Goal: Download file/media

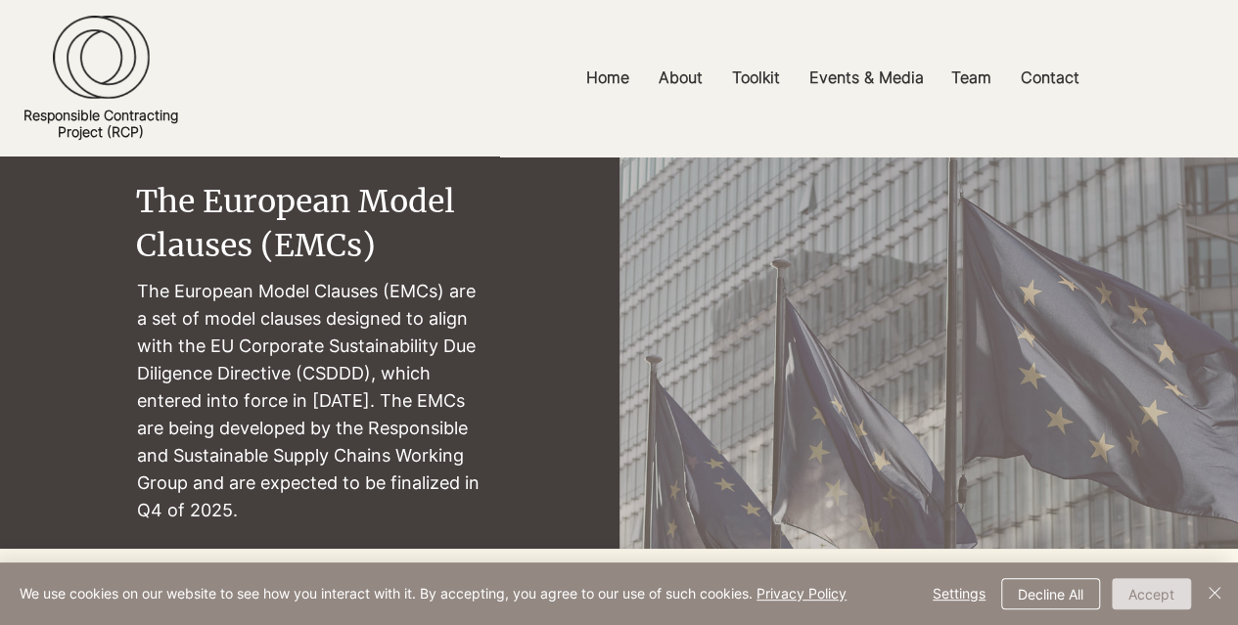
click at [1170, 592] on button "Accept" at bounding box center [1150, 593] width 79 height 31
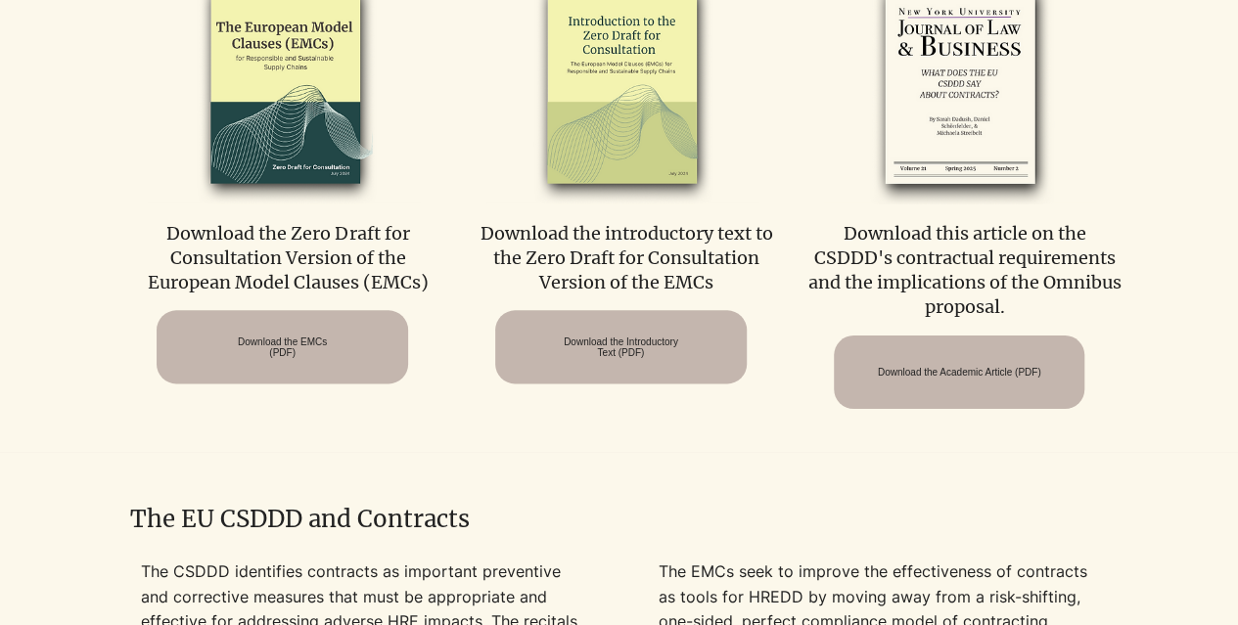
scroll to position [783, 0]
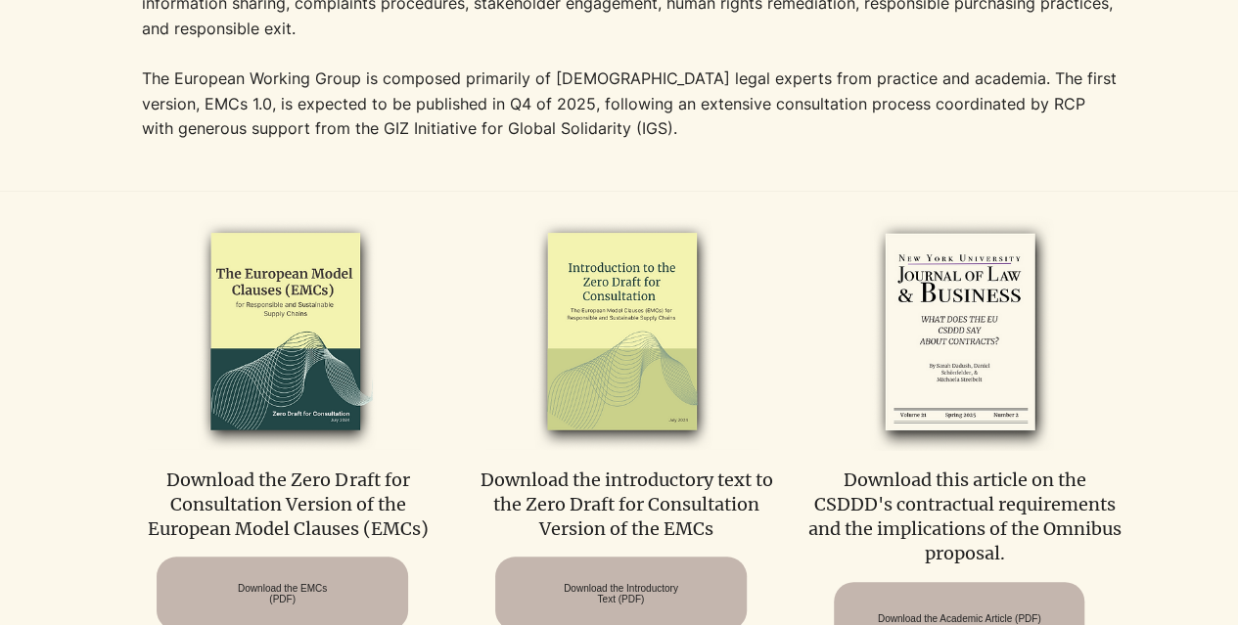
click at [322, 488] on p "Download the Zero Draft for Consultation Version of the European Model Clauses …" at bounding box center [288, 505] width 314 height 74
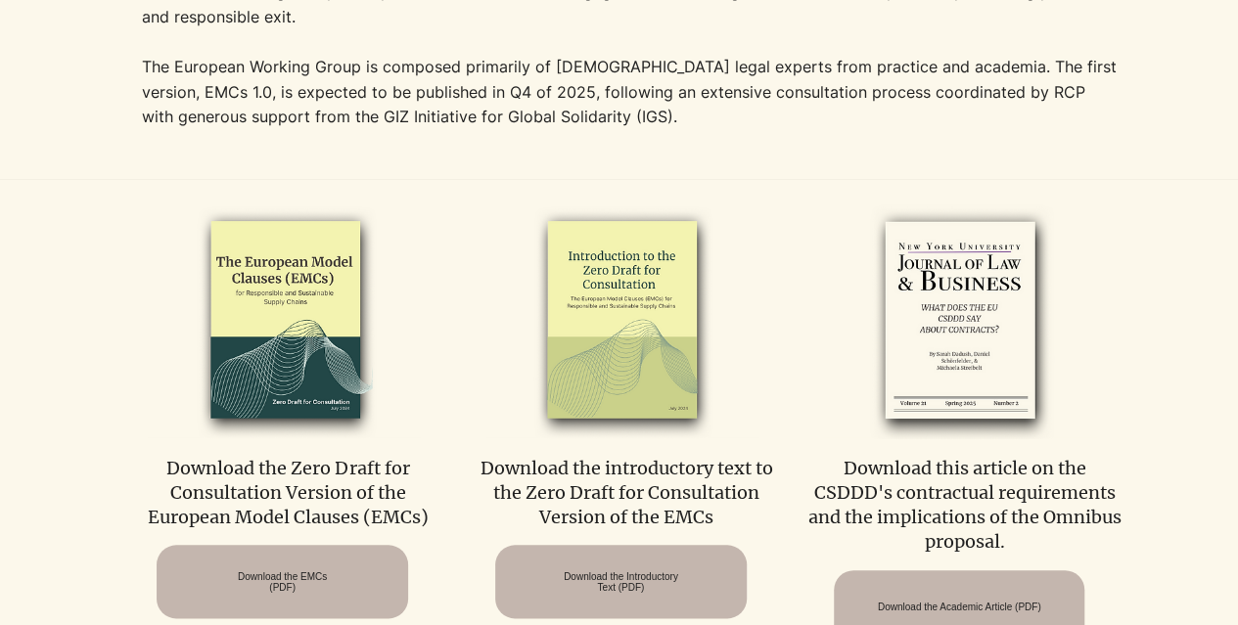
scroll to position [1076, 0]
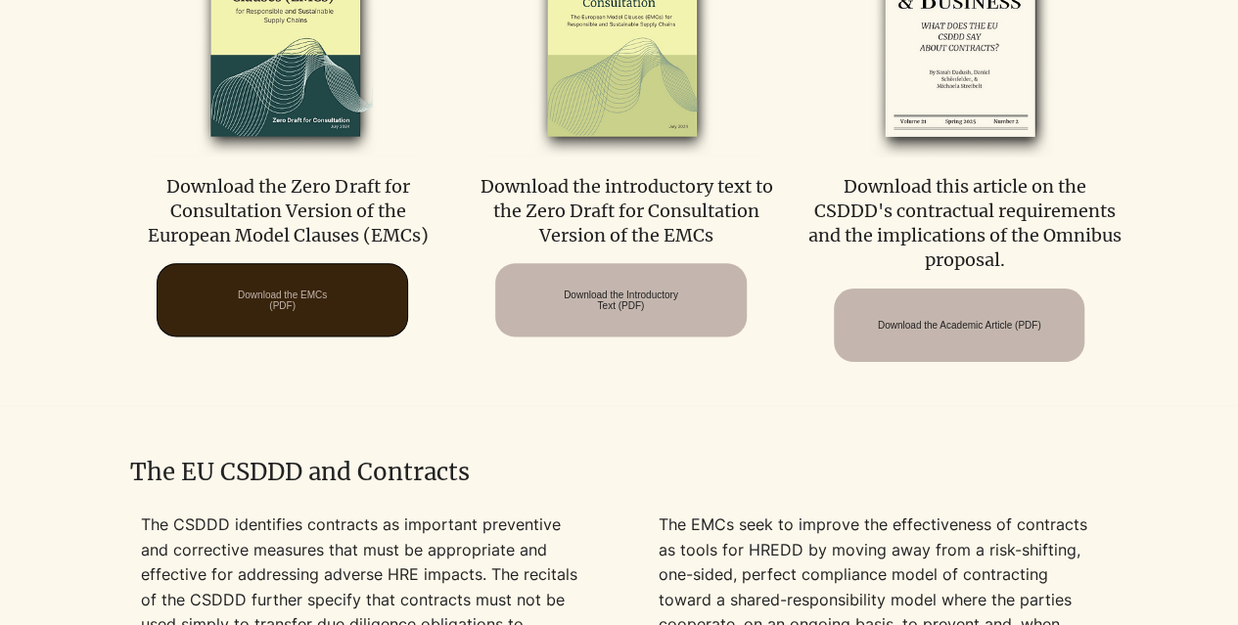
click at [276, 290] on span "Download the EMCs (PDF)" at bounding box center [282, 301] width 89 height 22
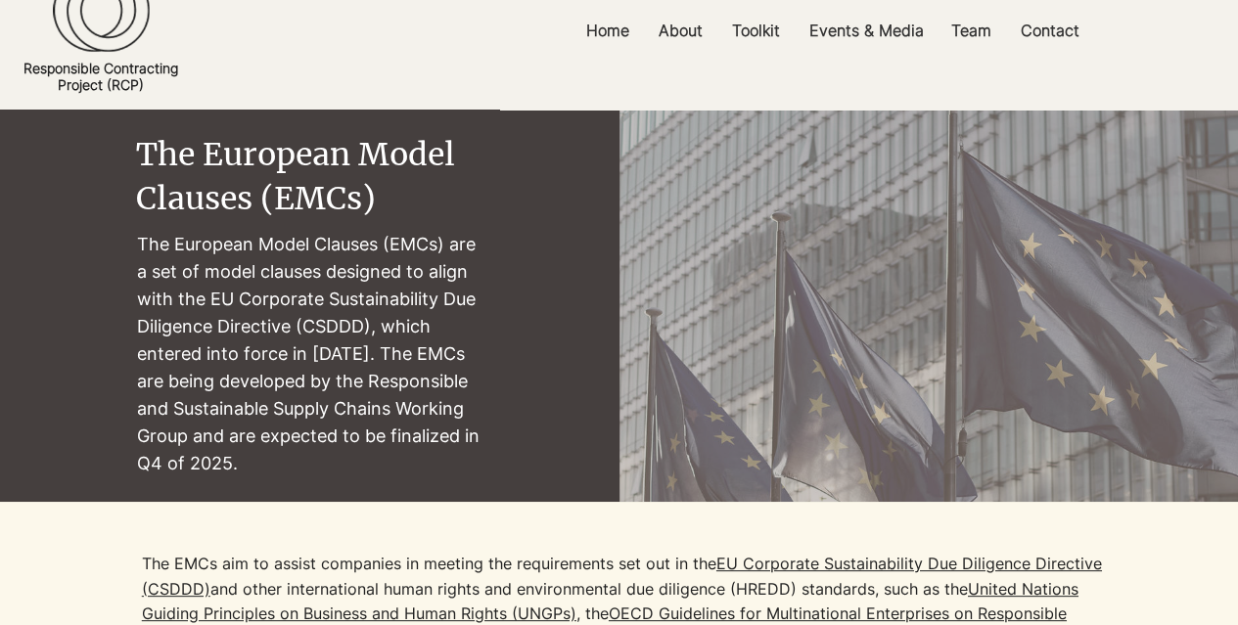
scroll to position [0, 0]
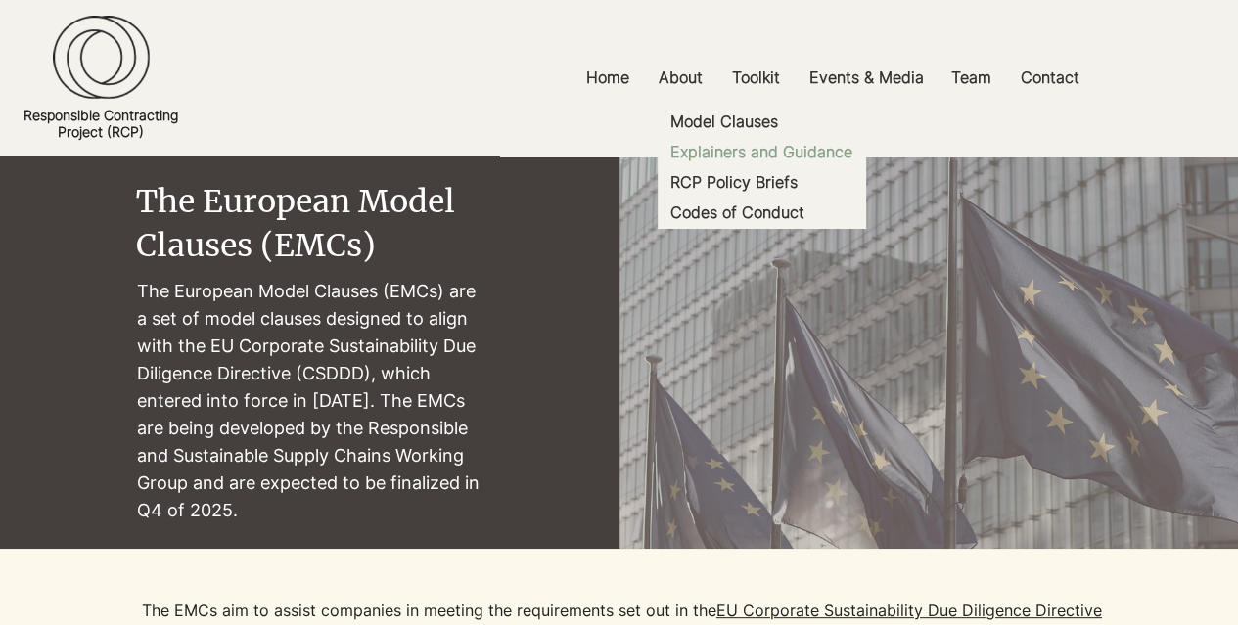
click at [773, 147] on p "Explainers and Guidance" at bounding box center [761, 152] width 198 height 30
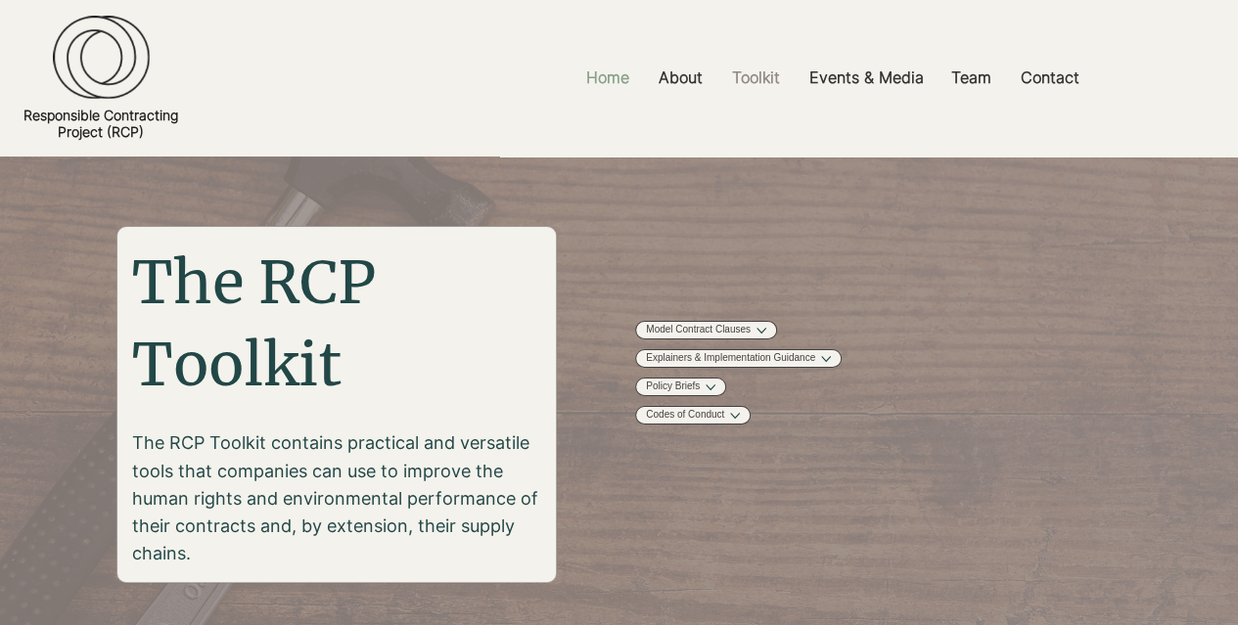
click at [599, 80] on p "Home" at bounding box center [607, 78] width 63 height 44
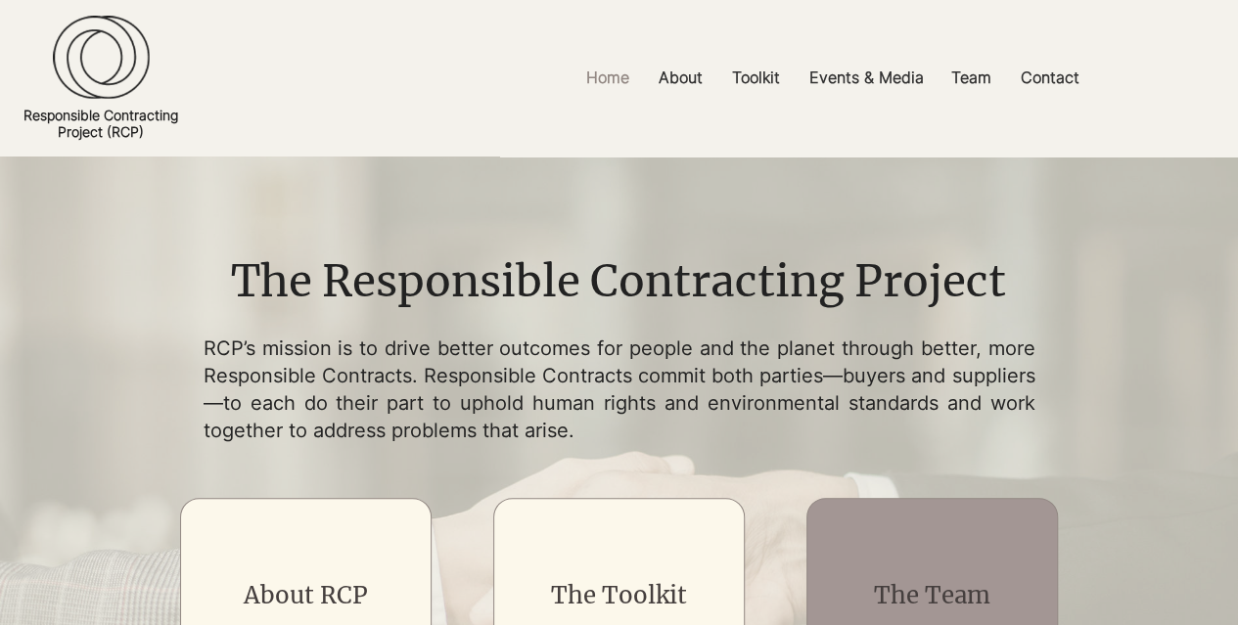
click at [926, 563] on div "main content" at bounding box center [931, 596] width 251 height 196
click at [910, 580] on link "The Team" at bounding box center [932, 595] width 116 height 30
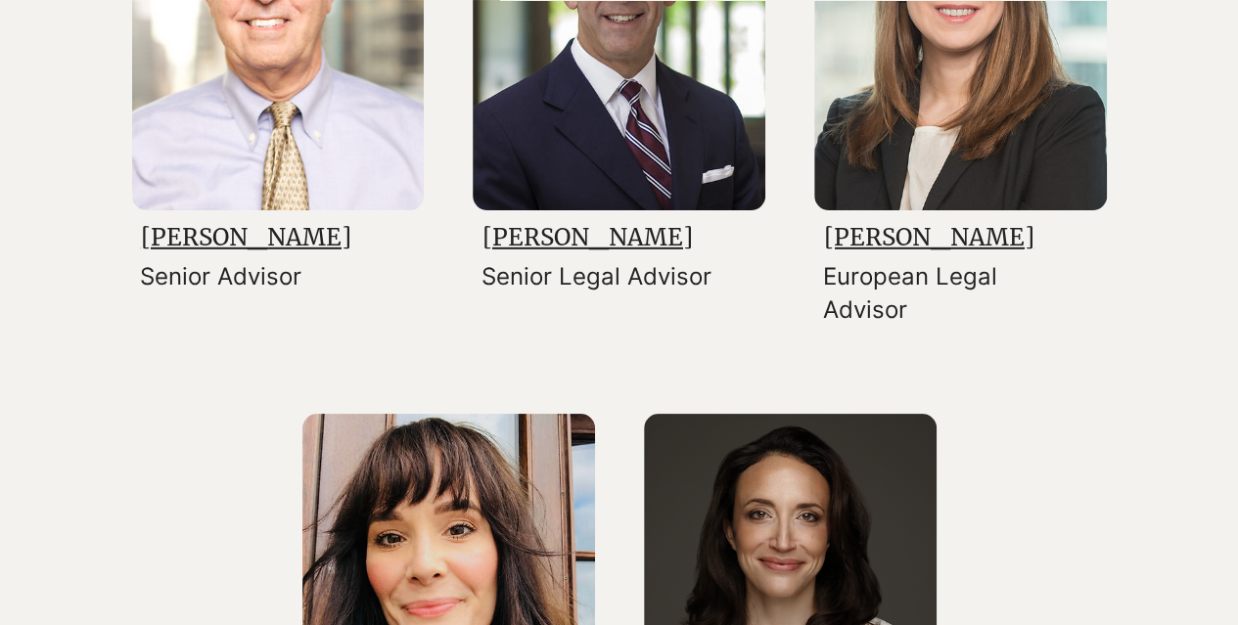
scroll to position [2642, 0]
